Goal: Obtain resource: Obtain resource

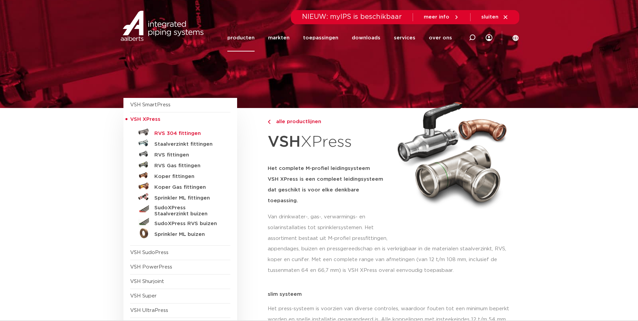
click at [183, 132] on h5 "RVS 304 fittingen" at bounding box center [187, 134] width 67 height 6
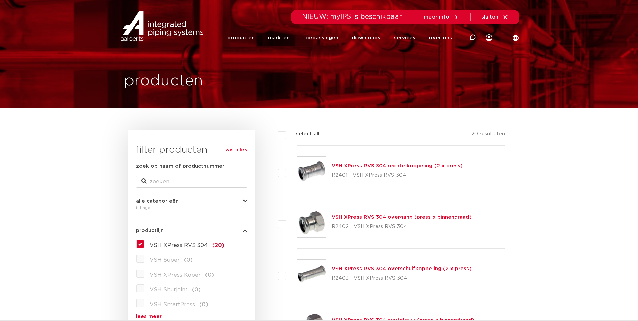
click at [379, 35] on link "downloads" at bounding box center [366, 37] width 29 height 27
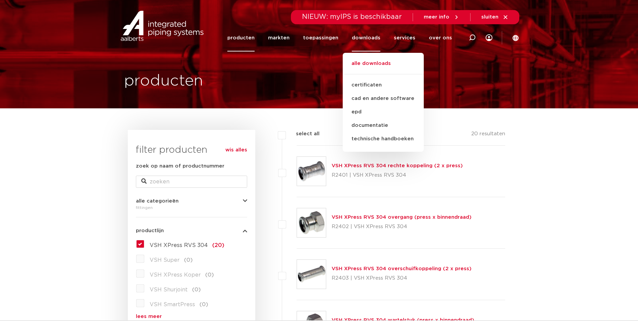
click at [377, 63] on link "alle downloads" at bounding box center [383, 67] width 81 height 15
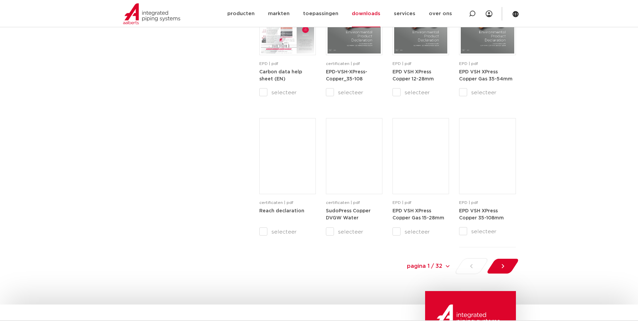
scroll to position [639, 0]
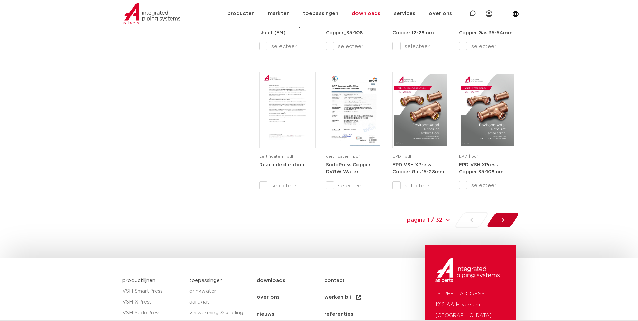
click at [511, 219] on div at bounding box center [503, 220] width 37 height 16
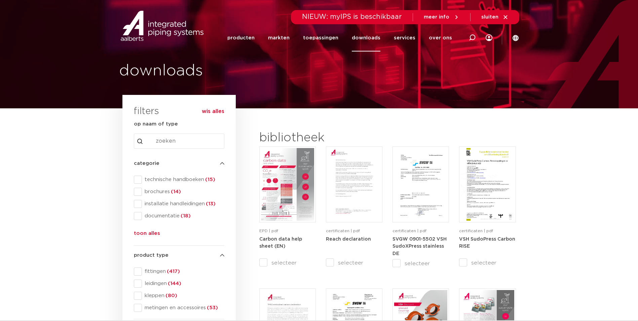
click at [364, 40] on link "downloads" at bounding box center [366, 37] width 29 height 27
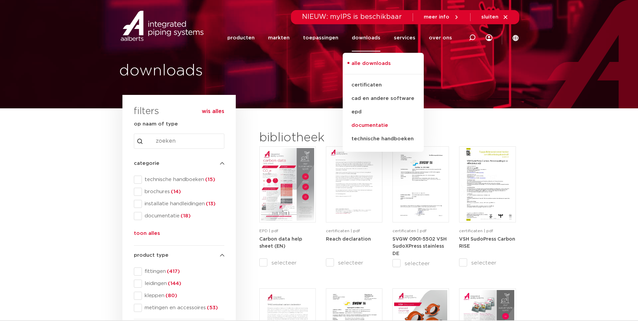
click at [379, 123] on link "documentatie" at bounding box center [383, 125] width 81 height 13
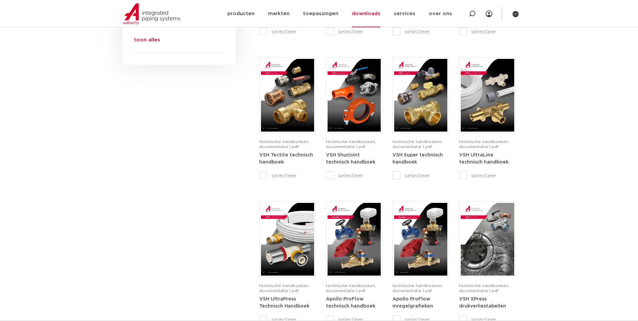
scroll to position [269, 0]
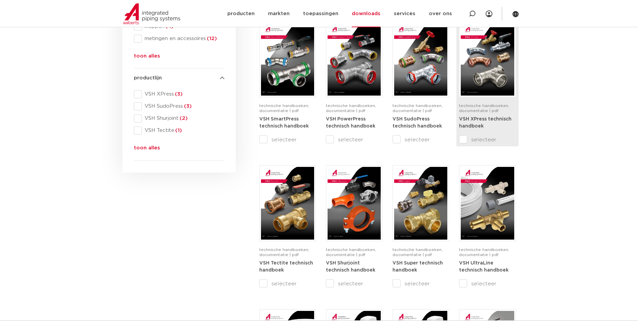
click at [501, 127] on div "VSH XPress technisch handboek" at bounding box center [487, 125] width 57 height 20
